Goal: Entertainment & Leisure: Consume media (video, audio)

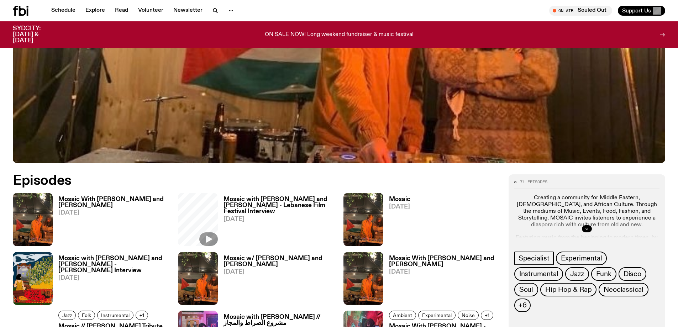
scroll to position [318, 0]
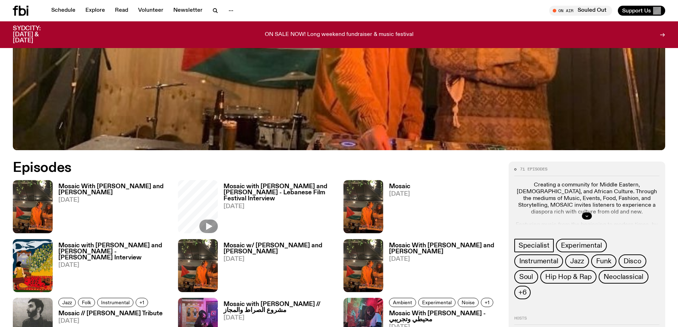
click at [241, 247] on h3 "Mosaic w/ [PERSON_NAME] and [PERSON_NAME]" at bounding box center [279, 249] width 111 height 12
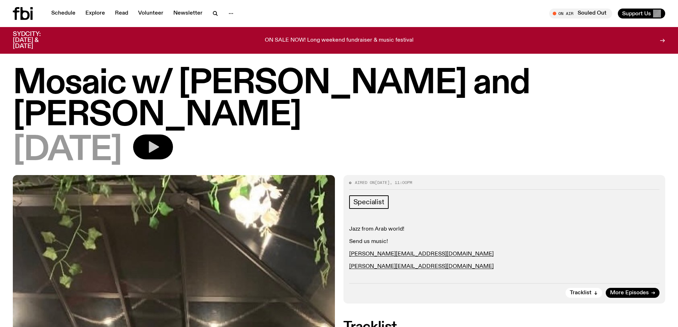
click at [173, 146] on button "button" at bounding box center [153, 147] width 40 height 25
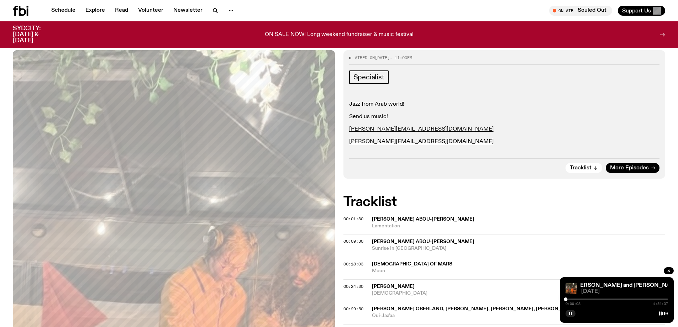
scroll to position [106, 0]
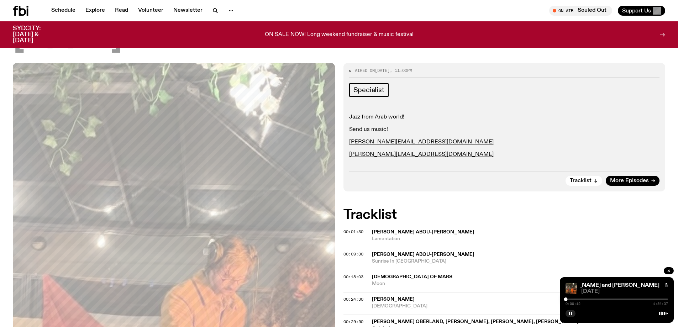
click at [415, 233] on span "[PERSON_NAME] Abou-[PERSON_NAME]" at bounding box center [423, 232] width 103 height 5
click at [568, 300] on div at bounding box center [568, 300] width 4 height 4
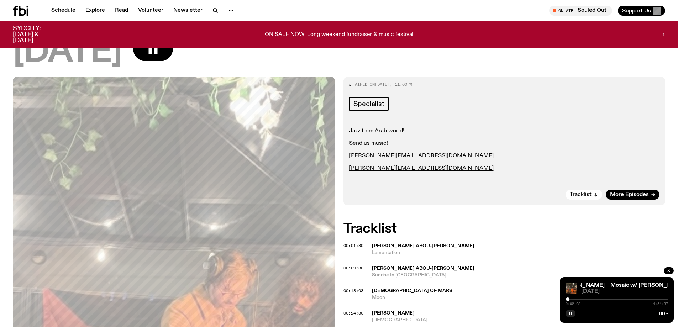
scroll to position [105, 0]
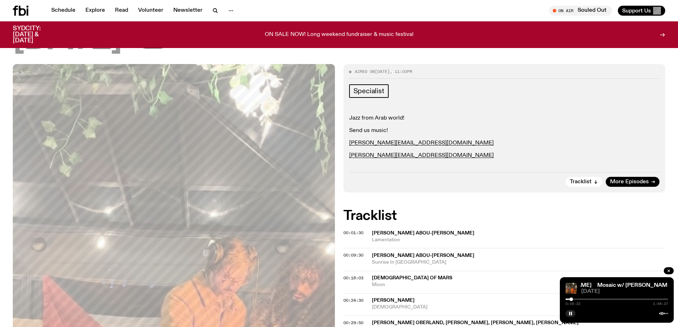
click at [572, 300] on div at bounding box center [571, 300] width 4 height 4
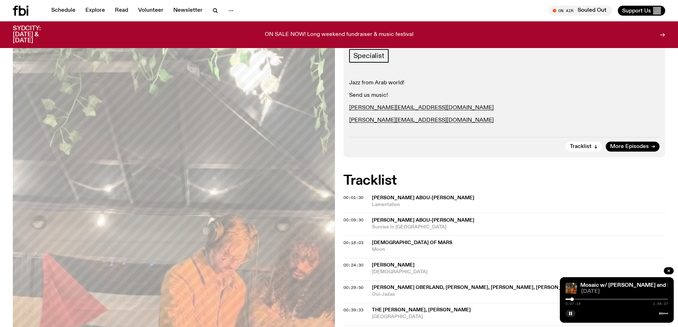
scroll to position [141, 0]
click at [575, 299] on div at bounding box center [575, 300] width 4 height 4
click at [578, 303] on div "0:13:31 1:54:37" at bounding box center [617, 301] width 103 height 9
drag, startPoint x: 579, startPoint y: 300, endPoint x: 584, endPoint y: 300, distance: 5.0
click at [584, 300] on div at bounding box center [584, 300] width 4 height 4
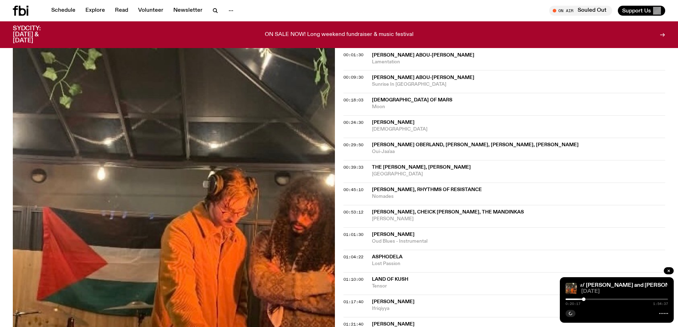
scroll to position [177, 0]
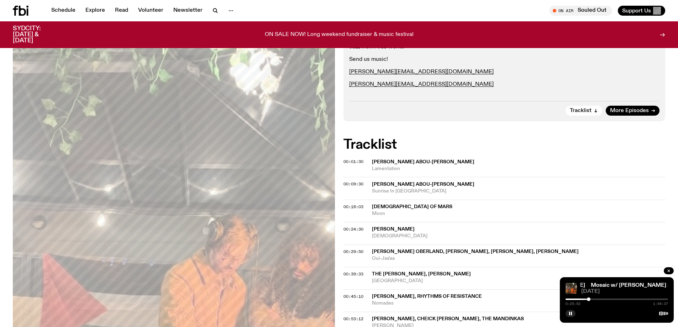
drag, startPoint x: 585, startPoint y: 298, endPoint x: 589, endPoint y: 298, distance: 3.9
click at [589, 298] on div at bounding box center [589, 300] width 4 height 4
click at [593, 300] on div at bounding box center [592, 300] width 4 height 4
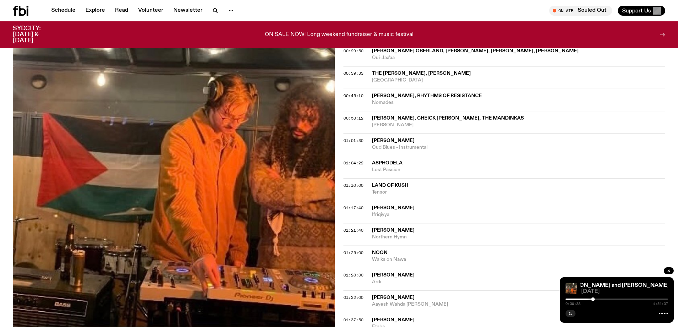
scroll to position [355, 0]
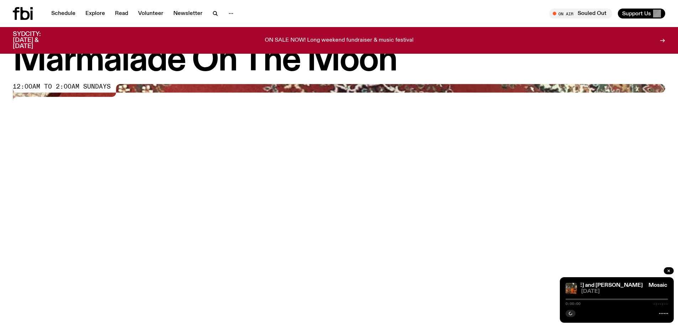
scroll to position [36, 0]
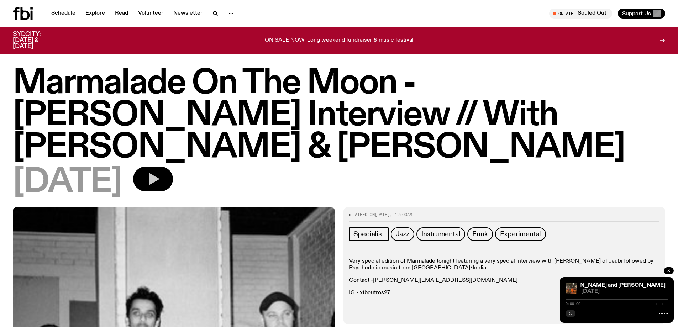
click at [160, 172] on icon "button" at bounding box center [153, 179] width 14 height 14
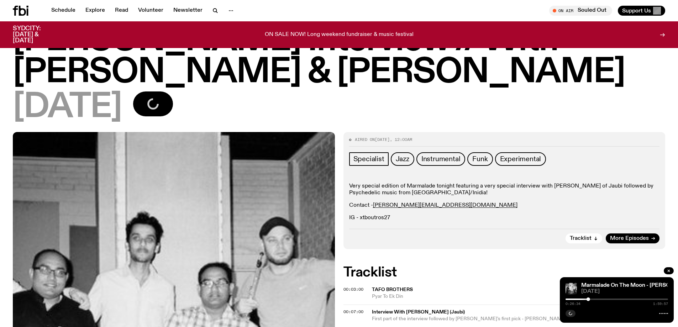
scroll to position [34, 0]
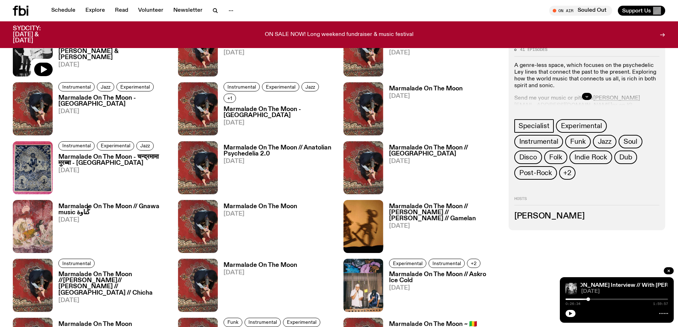
scroll to position [605, 0]
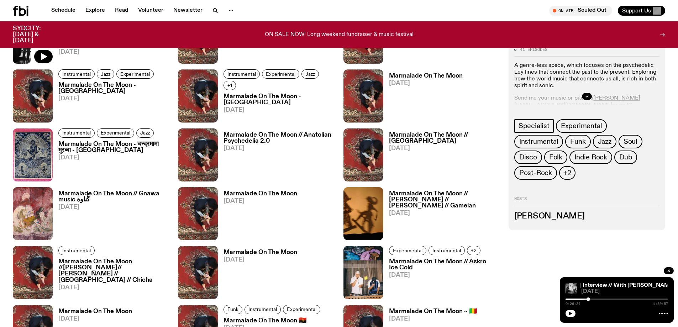
click at [421, 201] on h3 "Marmalade On The Moon // [PERSON_NAME] // [PERSON_NAME] // Gamelan" at bounding box center [444, 200] width 111 height 18
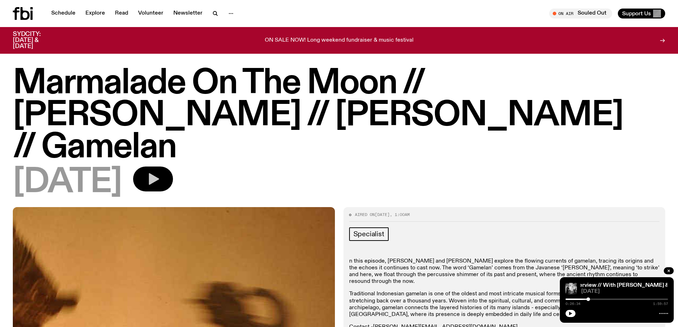
click at [160, 172] on icon "button" at bounding box center [153, 179] width 14 height 14
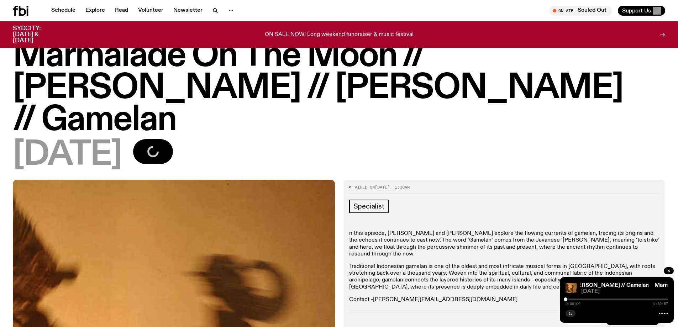
scroll to position [36, 0]
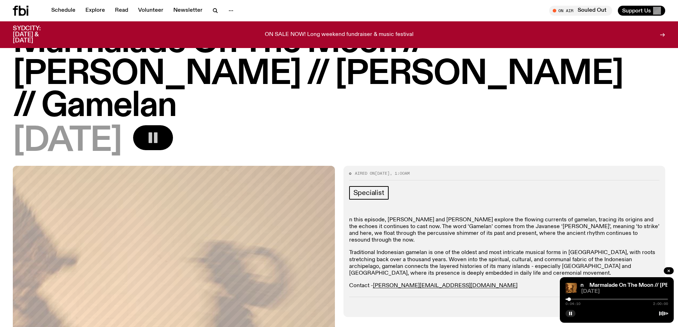
click at [569, 299] on div at bounding box center [569, 300] width 4 height 4
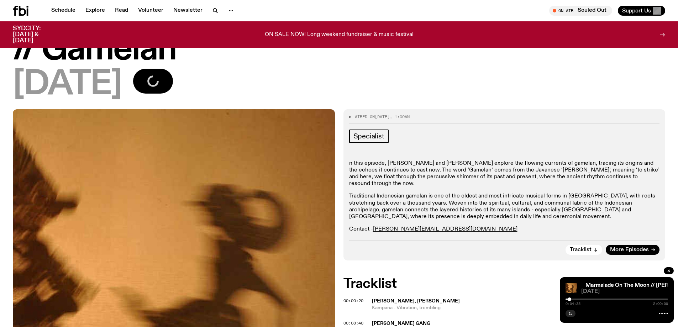
scroll to position [107, 0]
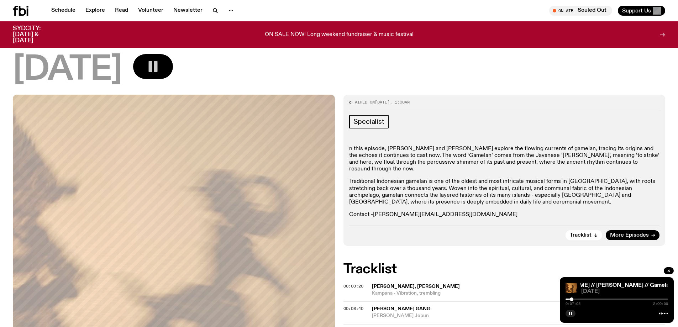
click at [573, 301] on div "0:07:05 2:00:00" at bounding box center [617, 301] width 103 height 9
drag, startPoint x: 574, startPoint y: 301, endPoint x: 579, endPoint y: 301, distance: 4.3
click at [579, 301] on div "0:15:25 2:00:00" at bounding box center [617, 301] width 103 height 9
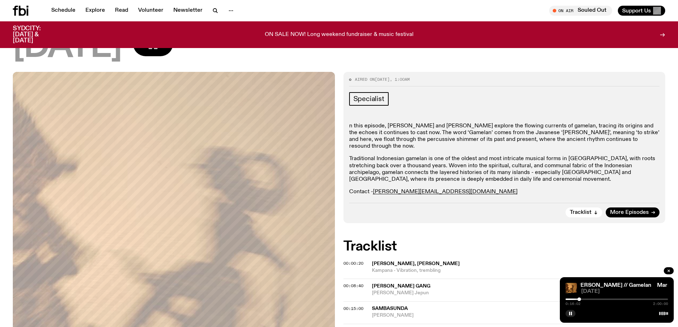
scroll to position [142, 0]
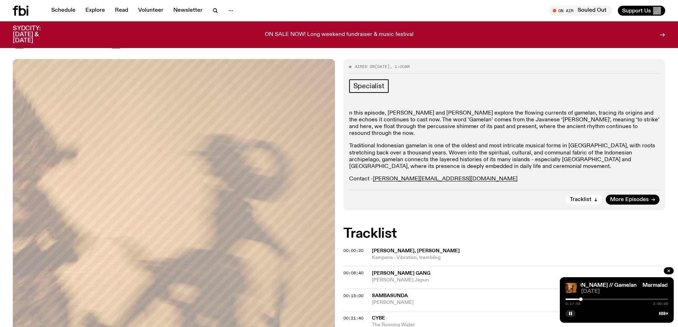
click at [581, 298] on div at bounding box center [581, 300] width 4 height 4
click at [584, 299] on div at bounding box center [584, 300] width 4 height 4
click at [585, 299] on div at bounding box center [585, 300] width 4 height 4
drag, startPoint x: 586, startPoint y: 298, endPoint x: 593, endPoint y: 299, distance: 7.1
click at [593, 299] on div at bounding box center [593, 300] width 4 height 4
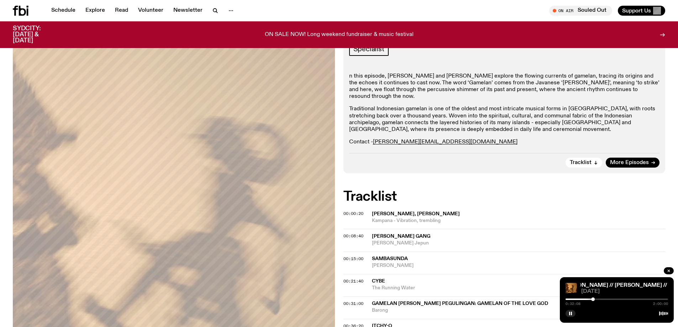
scroll to position [214, 0]
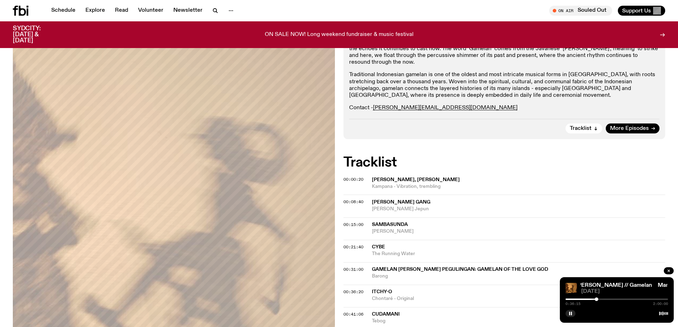
click at [597, 300] on div at bounding box center [597, 300] width 4 height 4
drag, startPoint x: 597, startPoint y: 298, endPoint x: 601, endPoint y: 298, distance: 3.9
click at [601, 298] on div at bounding box center [601, 300] width 4 height 4
click at [605, 299] on div at bounding box center [606, 300] width 4 height 4
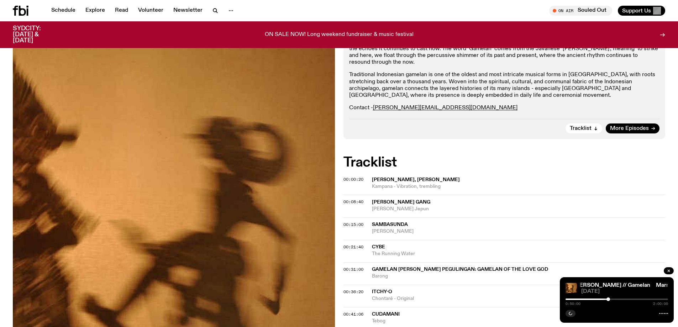
click at [608, 298] on div at bounding box center [608, 300] width 4 height 4
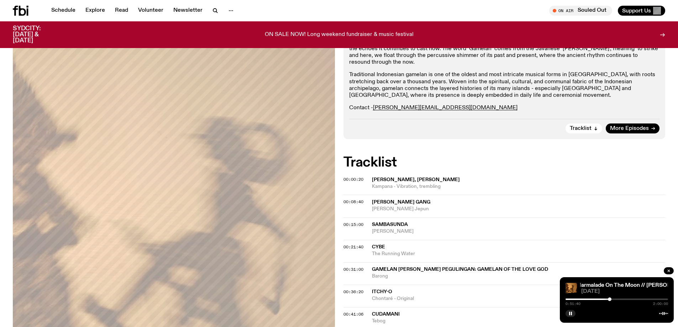
click at [610, 298] on div at bounding box center [610, 300] width 4 height 4
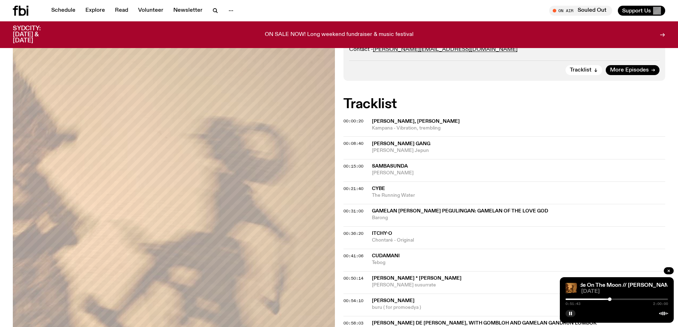
scroll to position [285, 0]
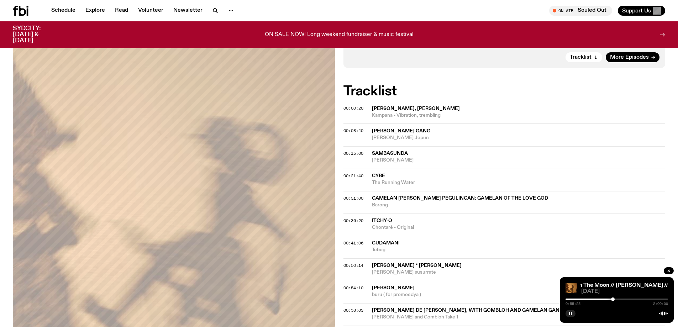
click at [613, 300] on div at bounding box center [613, 300] width 4 height 4
drag, startPoint x: 613, startPoint y: 300, endPoint x: 617, endPoint y: 299, distance: 4.0
click at [617, 299] on div at bounding box center [616, 300] width 4 height 4
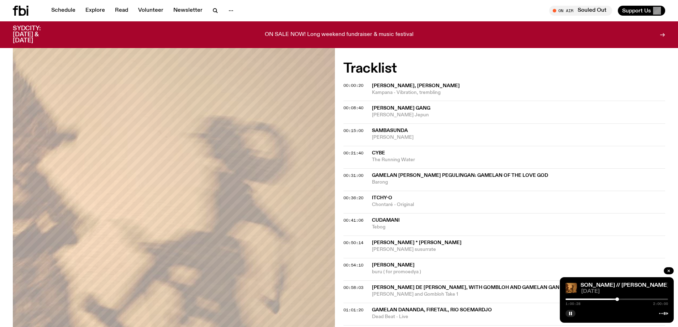
scroll to position [320, 0]
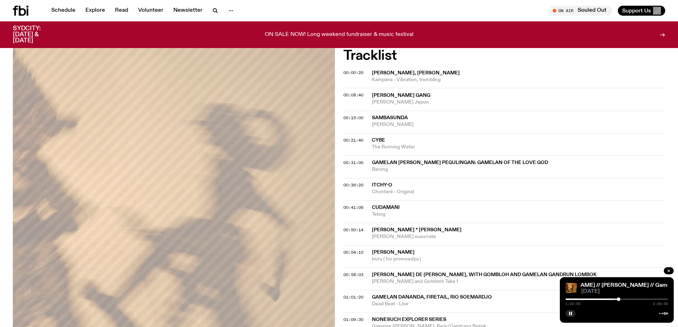
click at [619, 300] on div at bounding box center [619, 300] width 4 height 4
click at [623, 300] on div at bounding box center [623, 300] width 4 height 4
click at [624, 300] on div at bounding box center [624, 300] width 4 height 4
drag, startPoint x: 625, startPoint y: 300, endPoint x: 634, endPoint y: 301, distance: 8.6
click at [634, 301] on div "1:19:35 2:00:00" at bounding box center [617, 301] width 103 height 9
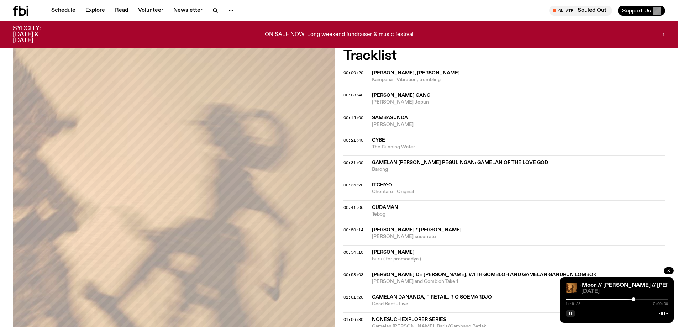
scroll to position [356, 0]
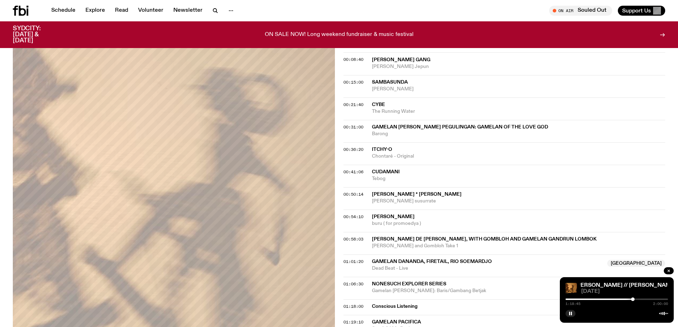
click at [633, 300] on div at bounding box center [633, 300] width 4 height 4
drag, startPoint x: 633, startPoint y: 302, endPoint x: 637, endPoint y: 305, distance: 4.8
click at [636, 304] on div "1:18:50 2:00:00" at bounding box center [617, 301] width 103 height 9
click at [635, 300] on div at bounding box center [633, 300] width 4 height 4
click at [641, 300] on div at bounding box center [617, 299] width 103 height 1
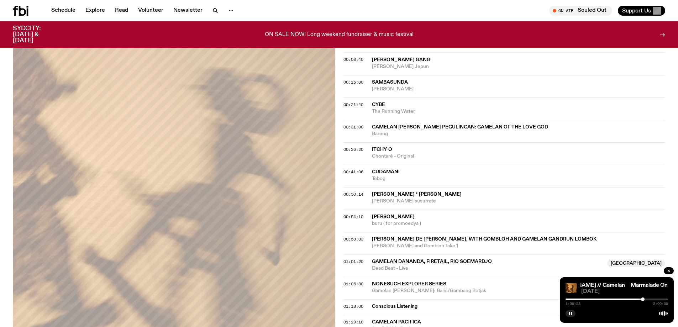
click at [643, 300] on div at bounding box center [643, 300] width 4 height 4
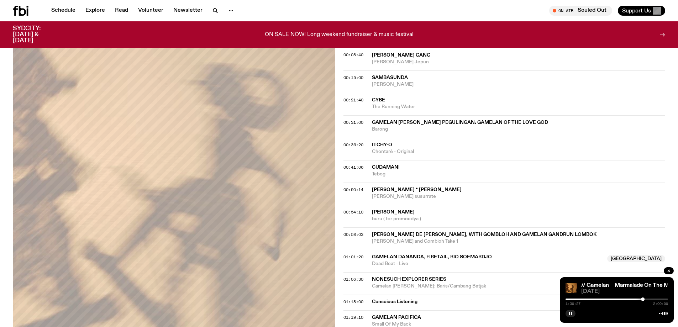
scroll to position [392, 0]
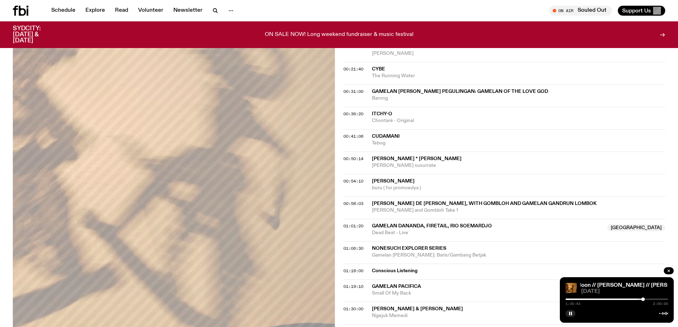
click at [646, 298] on div "1:30:43 2:00:00" at bounding box center [617, 301] width 103 height 9
click at [646, 299] on div at bounding box center [617, 299] width 103 height 1
click at [571, 313] on icon "button" at bounding box center [570, 313] width 4 height 4
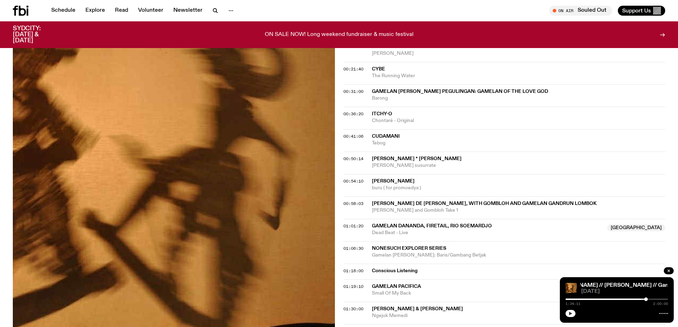
click at [572, 312] on icon "button" at bounding box center [570, 313] width 4 height 4
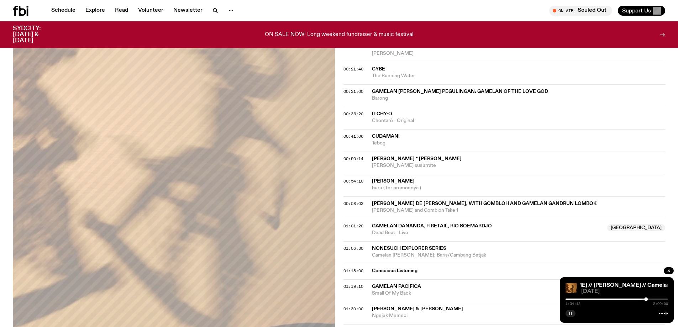
click at [650, 300] on div "1:34:13 2:00:00" at bounding box center [617, 301] width 103 height 9
click at [650, 299] on div at bounding box center [617, 299] width 103 height 1
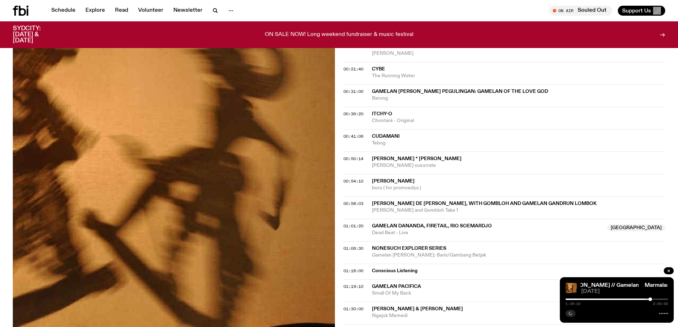
click at [652, 299] on div at bounding box center [617, 299] width 103 height 1
click at [654, 298] on div "1:41:40 2:00:00" at bounding box center [617, 301] width 103 height 9
click at [656, 299] on div at bounding box center [617, 299] width 103 height 1
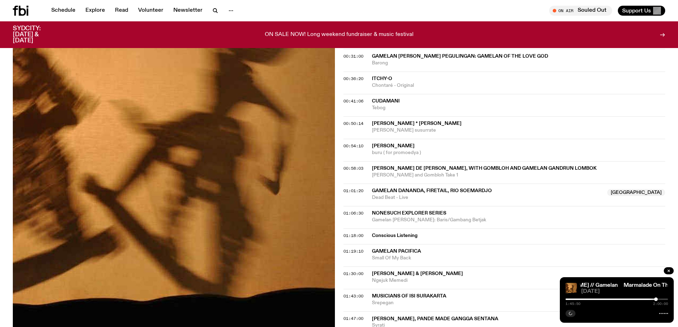
scroll to position [427, 0]
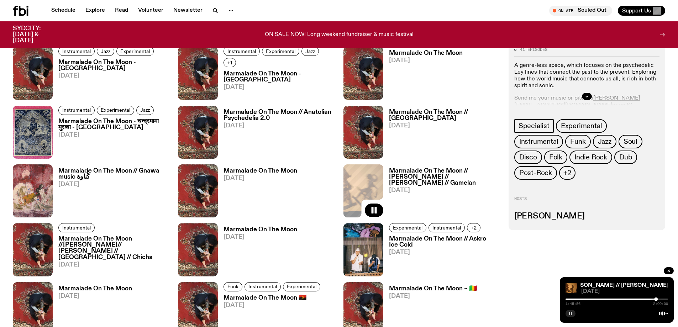
scroll to position [641, 0]
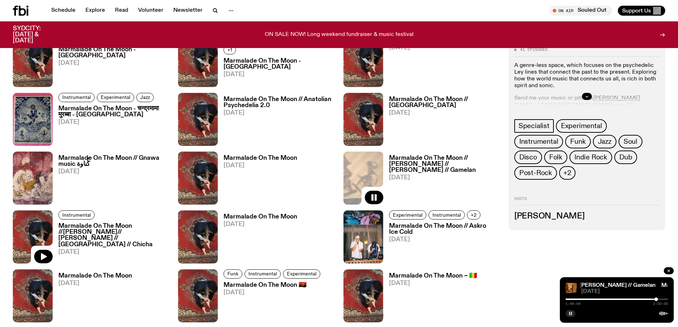
click at [35, 230] on img at bounding box center [33, 236] width 40 height 53
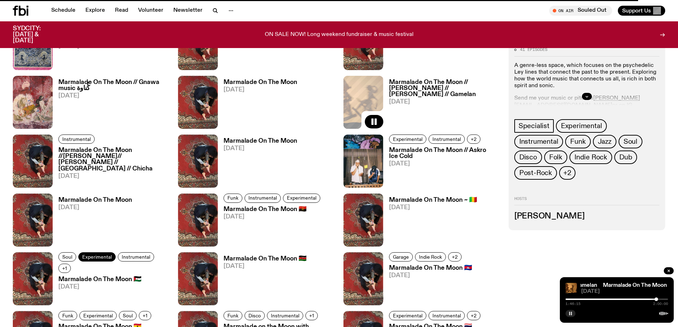
scroll to position [712, 0]
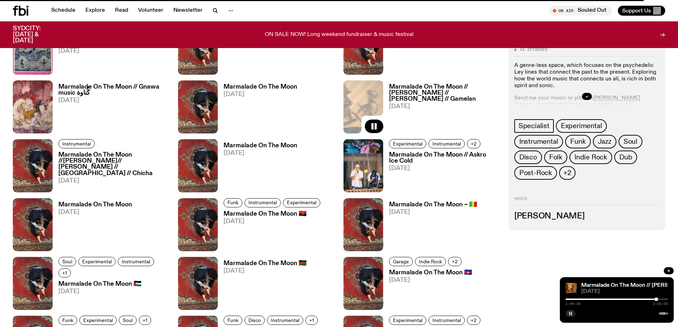
click at [119, 158] on h3 "Marmalade On The Moon //[PERSON_NAME]// [PERSON_NAME] // [GEOGRAPHIC_DATA] // C…" at bounding box center [113, 164] width 111 height 24
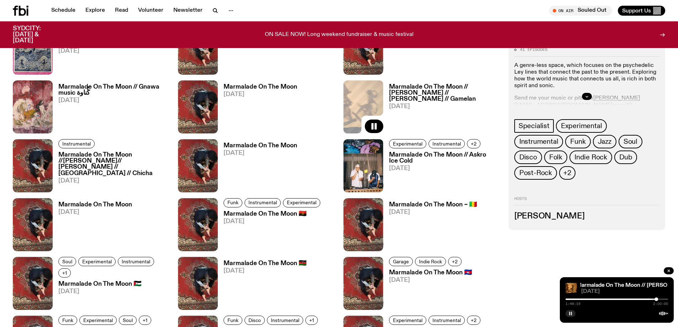
click at [568, 315] on icon "button" at bounding box center [570, 313] width 4 height 4
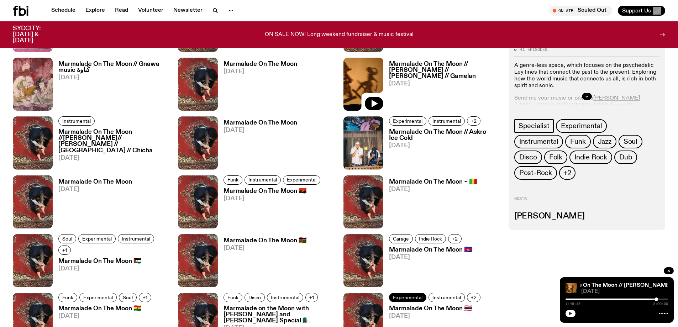
scroll to position [747, 0]
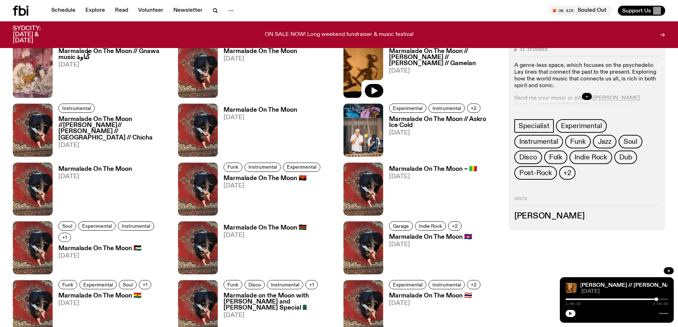
click at [250, 302] on h3 "Marmalade on the Moon with [PERSON_NAME] and [PERSON_NAME] Special 🇩🇿" at bounding box center [279, 302] width 111 height 18
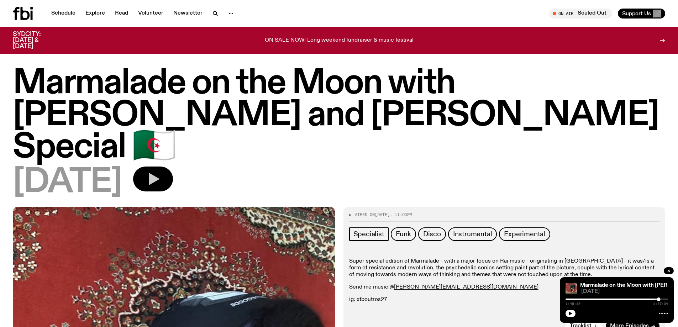
click at [160, 183] on icon "button" at bounding box center [153, 179] width 14 height 14
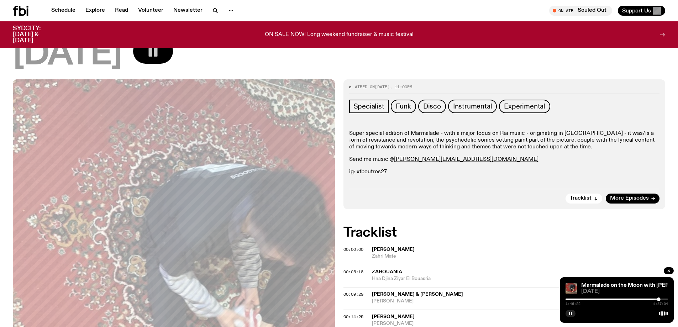
scroll to position [140, 0]
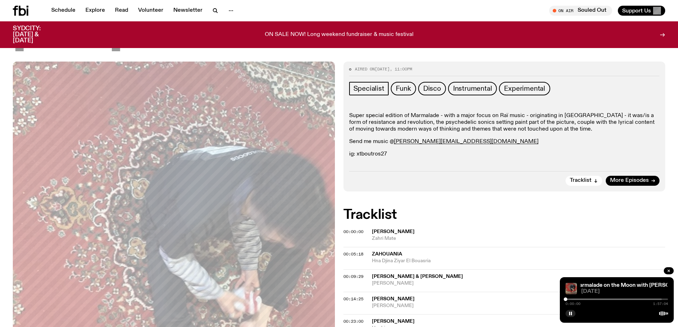
drag, startPoint x: 658, startPoint y: 300, endPoint x: 558, endPoint y: 296, distance: 100.4
click at [568, 299] on div at bounding box center [566, 300] width 4 height 4
click at [571, 299] on div at bounding box center [571, 300] width 4 height 4
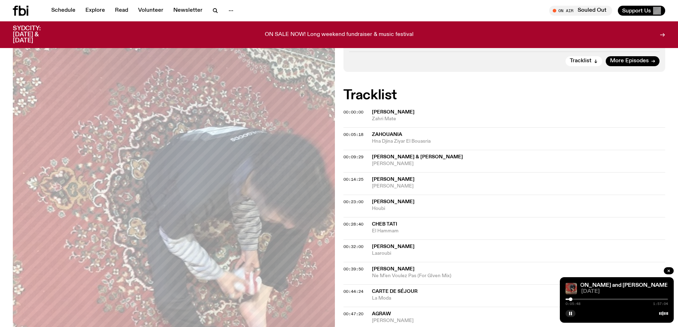
scroll to position [247, 0]
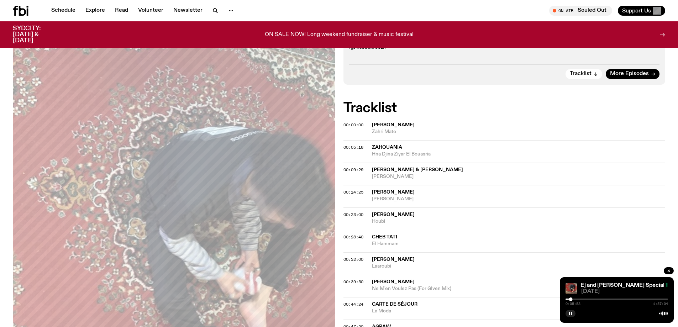
click at [574, 299] on div at bounding box center [617, 299] width 103 height 1
click at [580, 298] on div "0:09:48 1:57:04" at bounding box center [617, 301] width 103 height 9
click at [580, 299] on div at bounding box center [617, 299] width 103 height 1
click at [584, 299] on div at bounding box center [617, 299] width 103 height 1
click at [588, 299] on div at bounding box center [617, 299] width 103 height 1
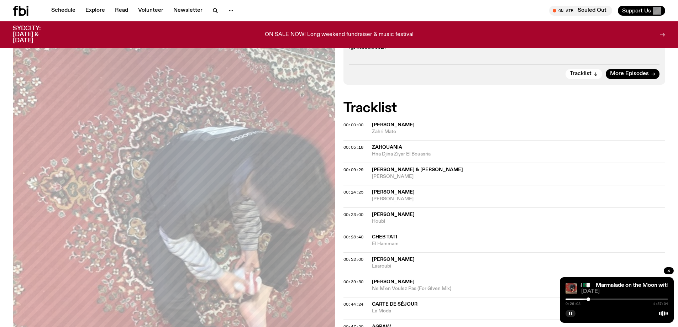
click at [595, 300] on div "0:26:03 1:57:04" at bounding box center [617, 301] width 103 height 9
click at [593, 299] on div at bounding box center [617, 299] width 103 height 1
click at [572, 313] on rect "button" at bounding box center [571, 314] width 1 height 4
